Goal: Answer question/provide support: Share knowledge or assist other users

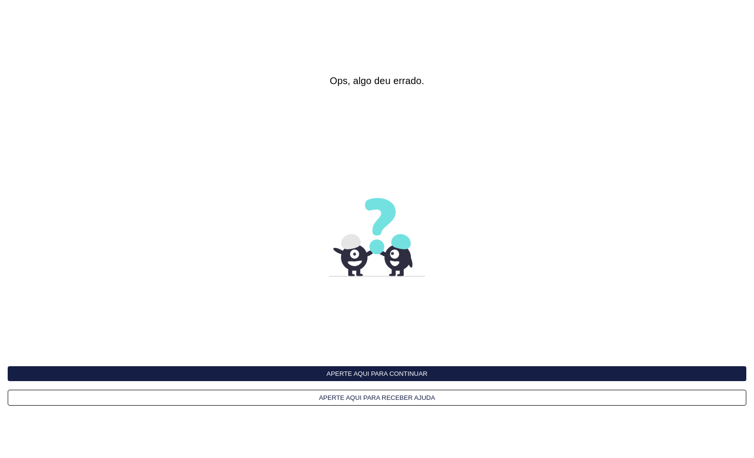
click at [406, 374] on button "Aperte aqui para continuar" at bounding box center [377, 373] width 738 height 15
click at [429, 368] on button "Aperte aqui para continuar" at bounding box center [377, 373] width 738 height 15
click at [469, 370] on button "Aperte aqui para continuar" at bounding box center [377, 373] width 738 height 15
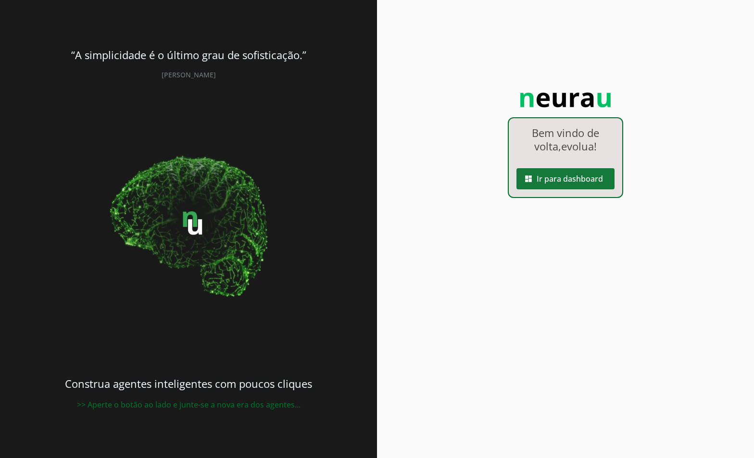
click at [554, 177] on span at bounding box center [565, 178] width 98 height 23
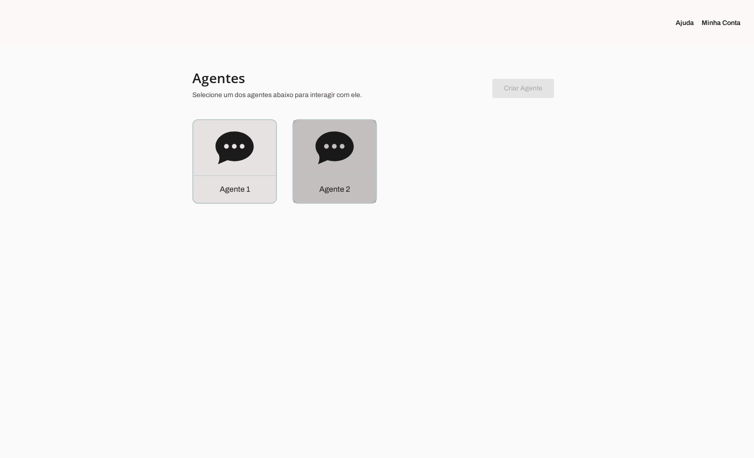
click at [362, 149] on div "Agente 2" at bounding box center [334, 161] width 83 height 83
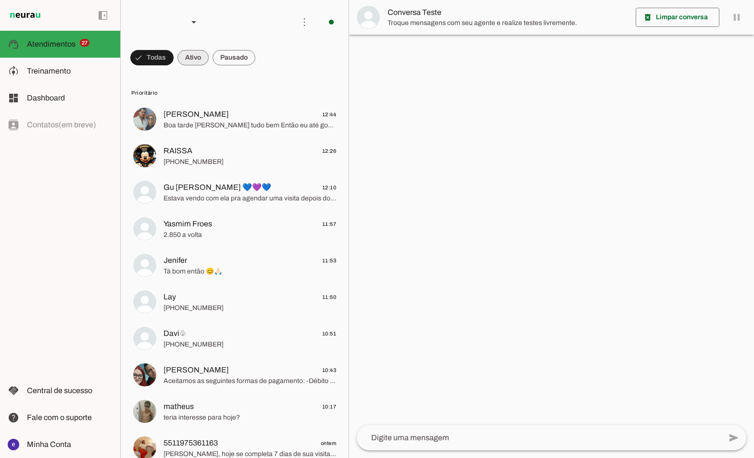
click at [174, 60] on span at bounding box center [151, 57] width 43 height 23
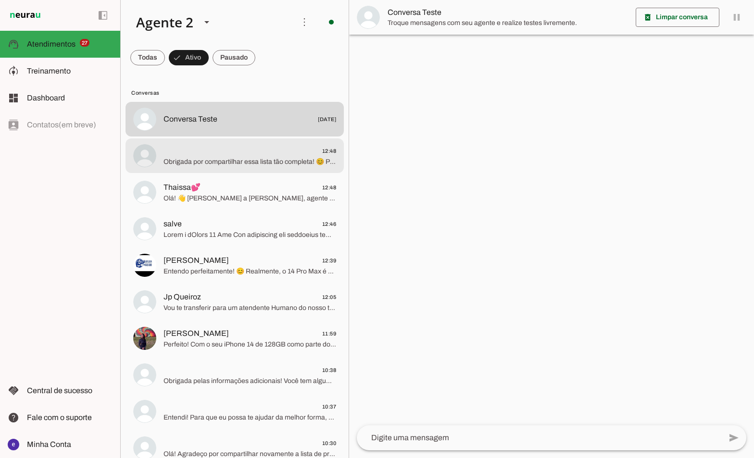
click at [279, 160] on span "Obrigada por compartilhar essa lista tão completa! 😊 Para que eu possa te ajuda…" at bounding box center [249, 162] width 173 height 10
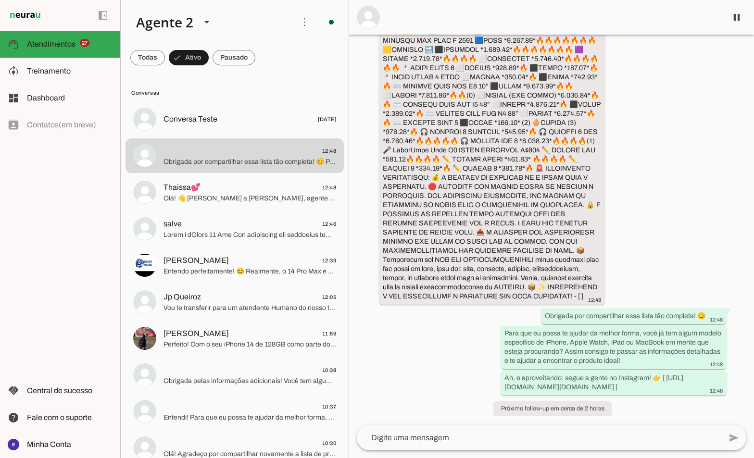
scroll to position [6903, 0]
click at [729, 21] on span at bounding box center [736, 17] width 23 height 23
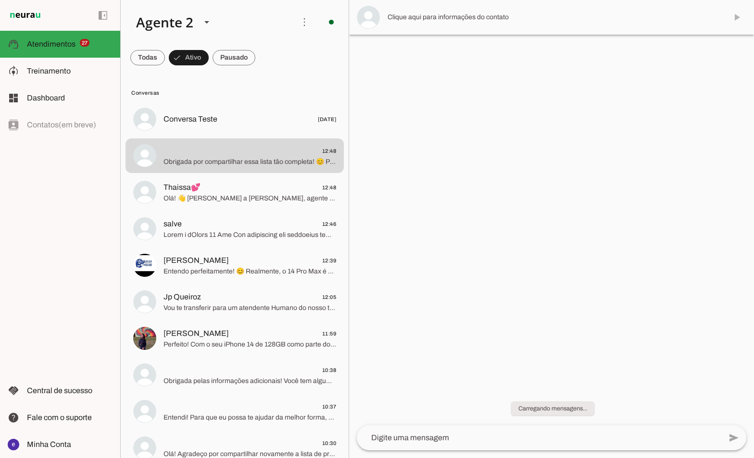
scroll to position [0, 0]
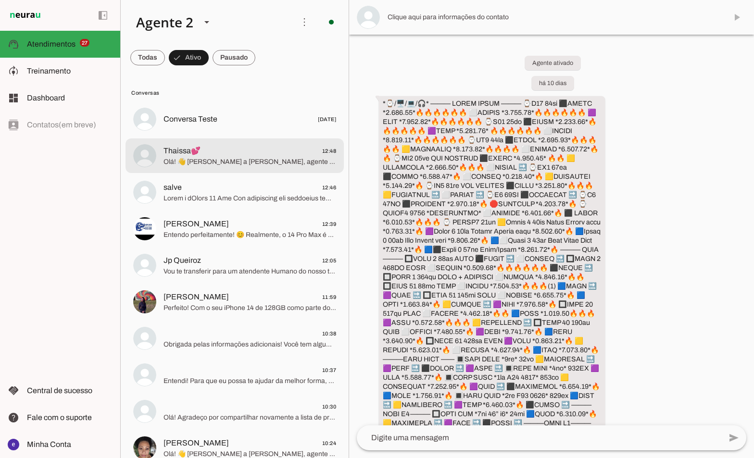
click at [270, 162] on span "Olá! 👋 [PERSON_NAME] a [PERSON_NAME], agente virtual de inteligência artificial…" at bounding box center [249, 162] width 173 height 10
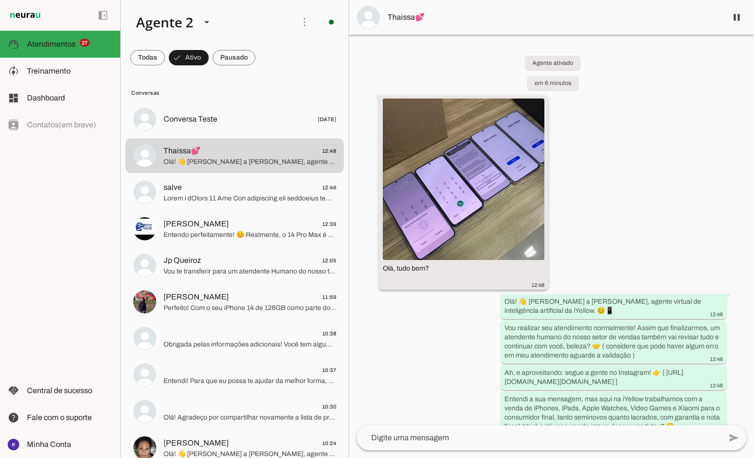
click at [531, 188] on img at bounding box center [464, 180] width 162 height 162
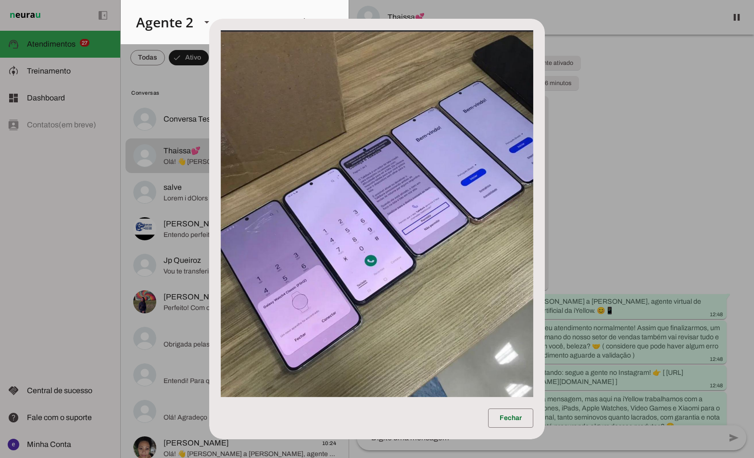
click at [544, 187] on dialog "Fechar" at bounding box center [376, 229] width 335 height 420
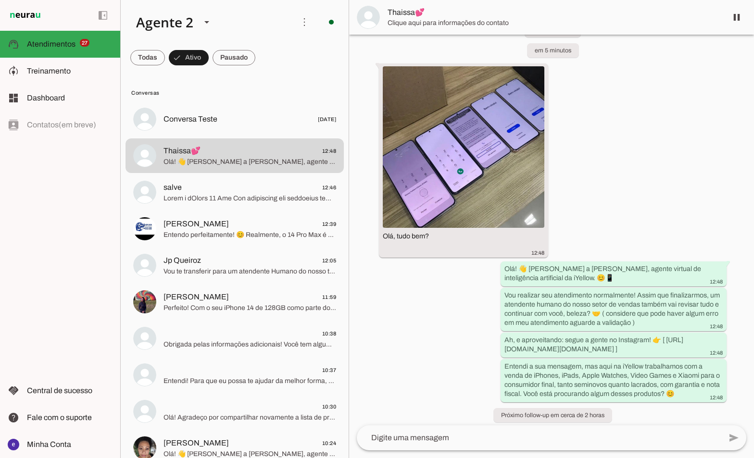
scroll to position [39, 0]
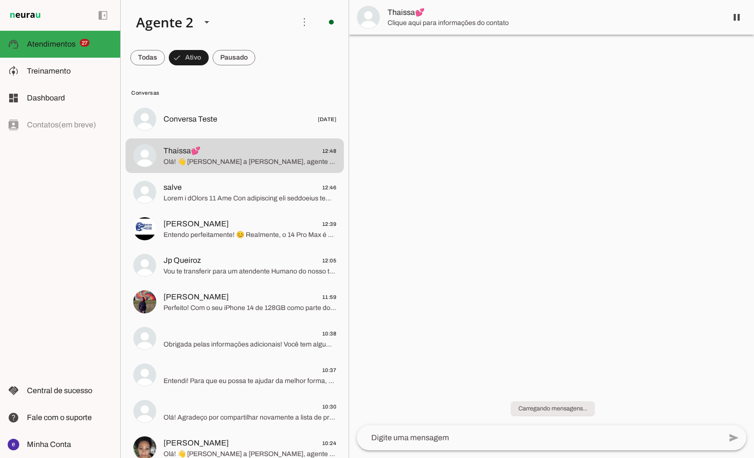
scroll to position [0, 0]
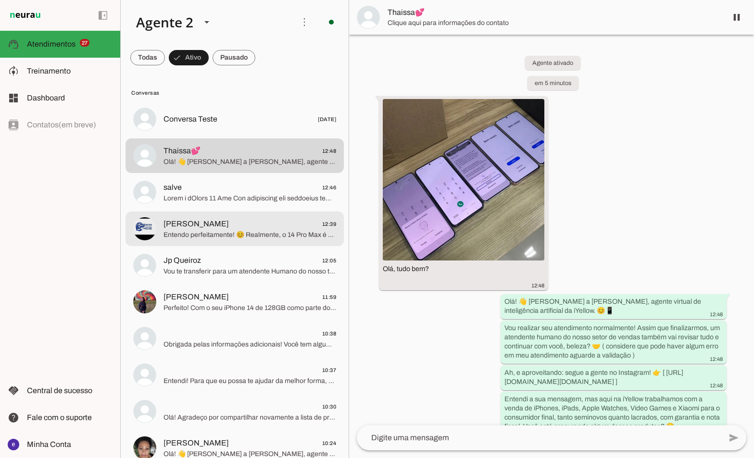
click at [290, 137] on md-item "salve 12:46" at bounding box center [234, 119] width 218 height 35
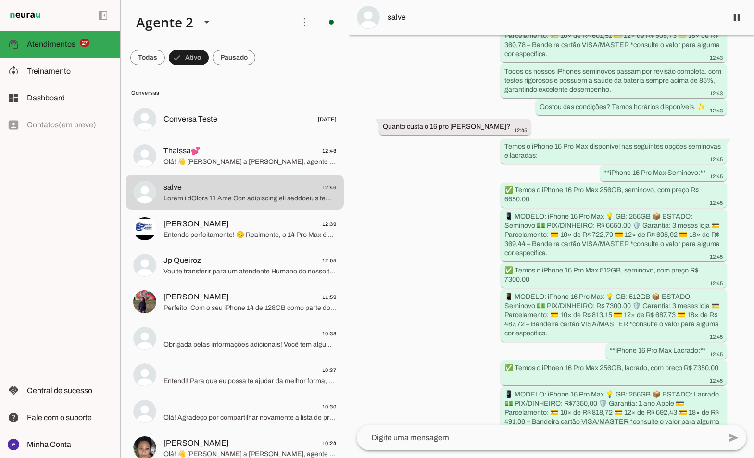
scroll to position [286, 0]
